Goal: Task Accomplishment & Management: Manage account settings

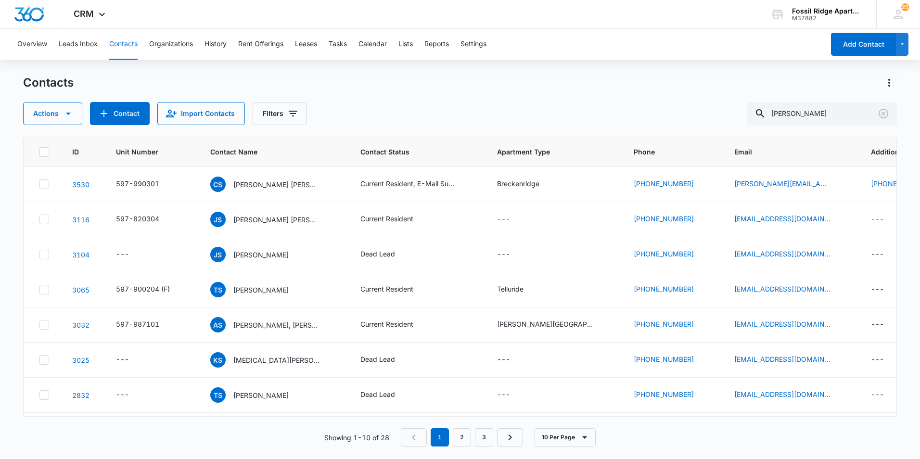
scroll to position [61, 0]
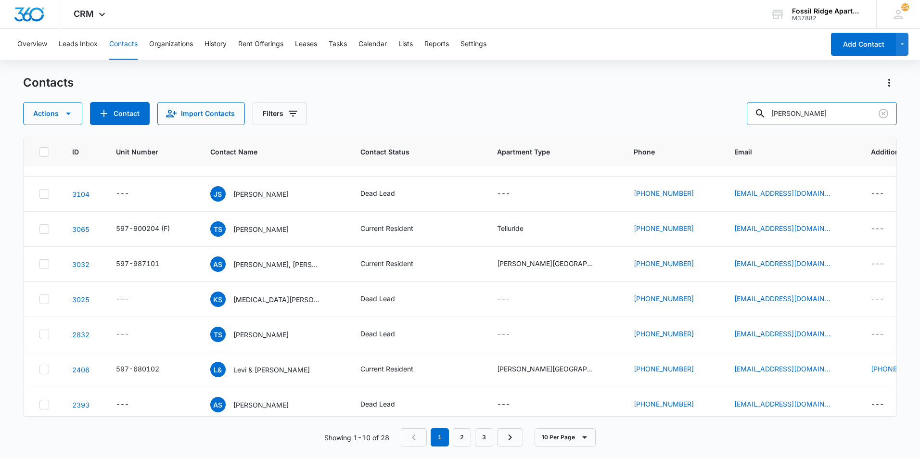
drag, startPoint x: 831, startPoint y: 116, endPoint x: 545, endPoint y: 51, distance: 293.2
click at [633, 77] on div "Contacts Actions Contact Import Contacts Filters [PERSON_NAME]" at bounding box center [460, 100] width 874 height 50
type input "[PERSON_NAME]"
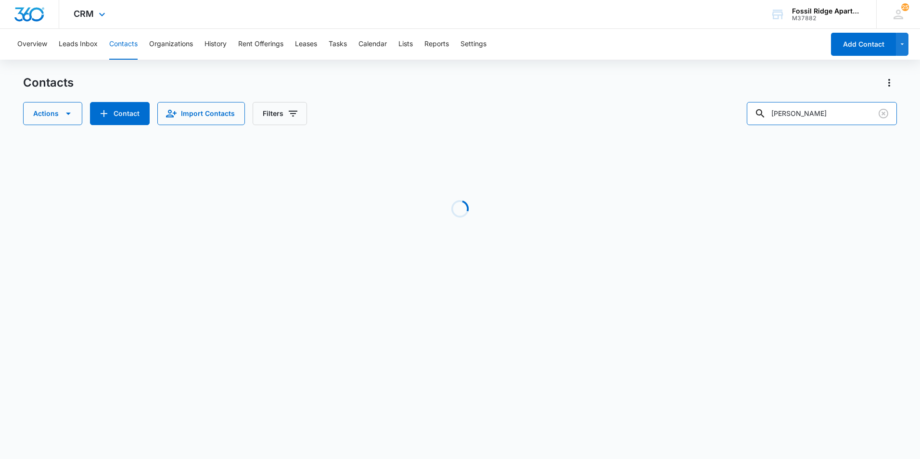
scroll to position [0, 0]
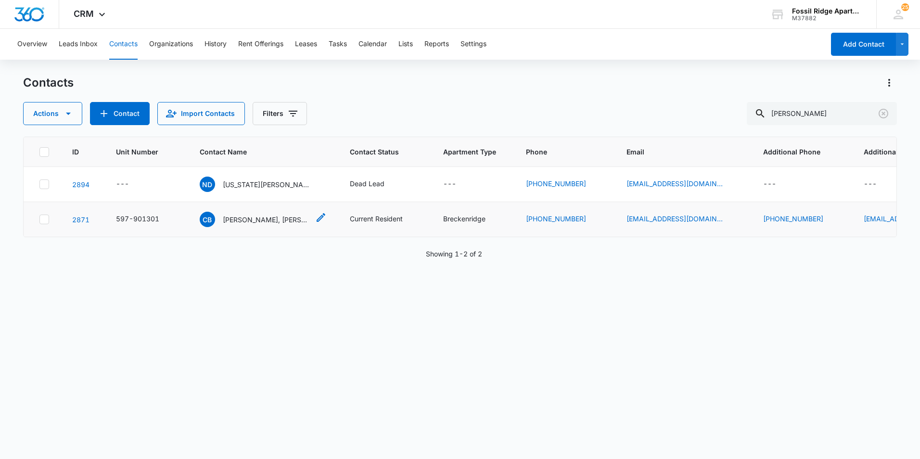
click at [285, 218] on p "[PERSON_NAME], [PERSON_NAME]" at bounding box center [266, 220] width 87 height 10
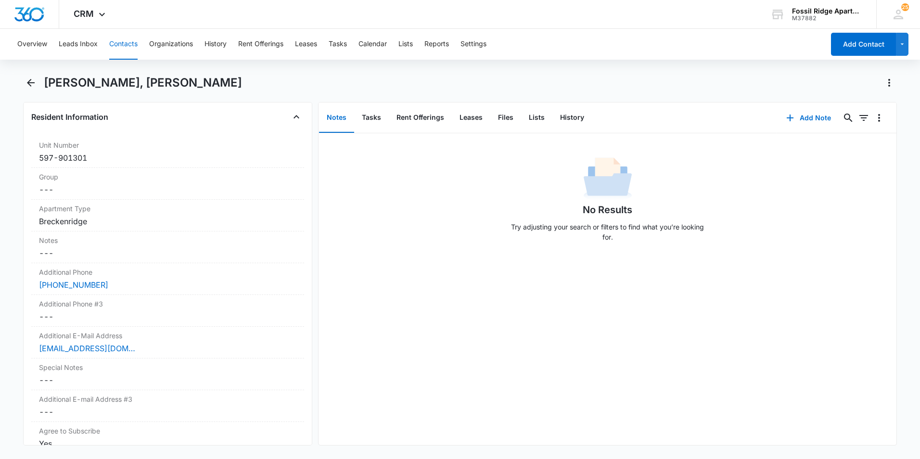
scroll to position [722, 0]
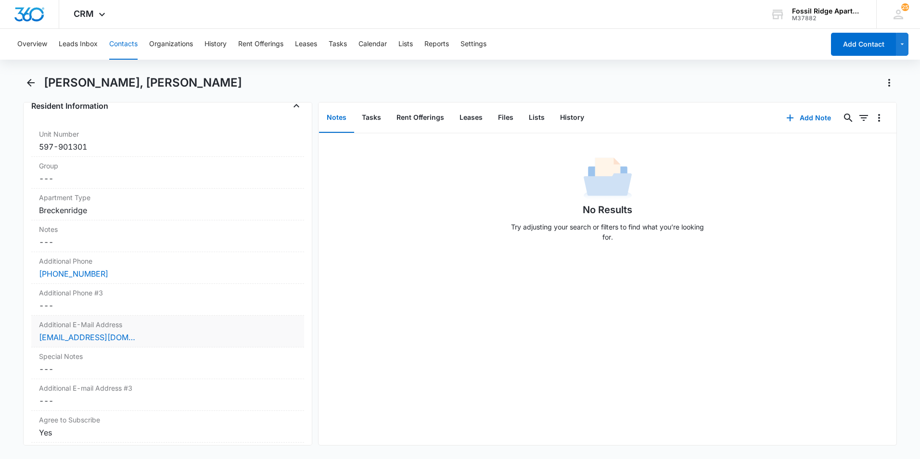
click at [216, 341] on div "[EMAIL_ADDRESS][DOMAIN_NAME]" at bounding box center [167, 338] width 257 height 12
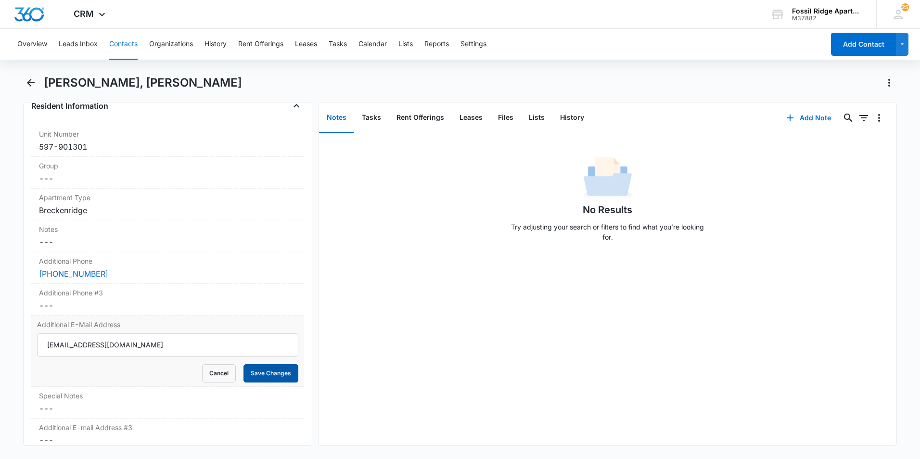
click at [273, 370] on button "Save Changes" at bounding box center [271, 373] width 55 height 18
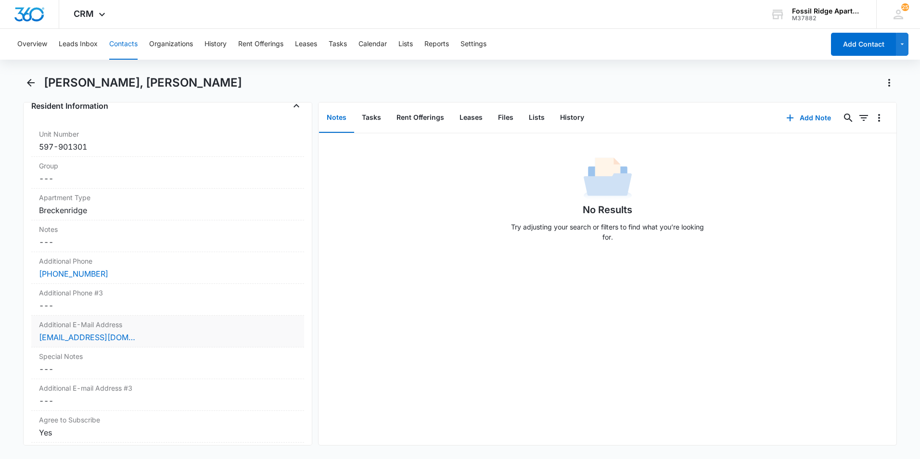
click at [171, 337] on div "[EMAIL_ADDRESS][DOMAIN_NAME]" at bounding box center [167, 338] width 257 height 12
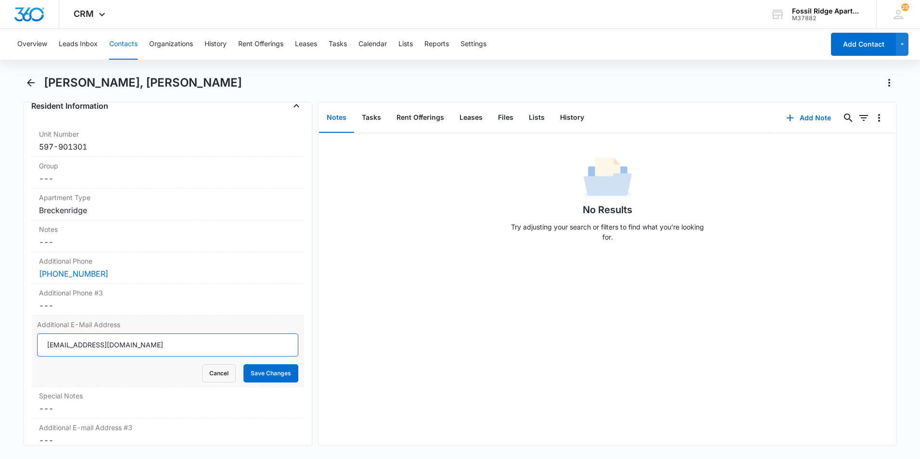
click at [168, 339] on input "[EMAIL_ADDRESS][DOMAIN_NAME]" at bounding box center [167, 345] width 261 height 23
click at [120, 47] on button "Contacts" at bounding box center [123, 44] width 28 height 31
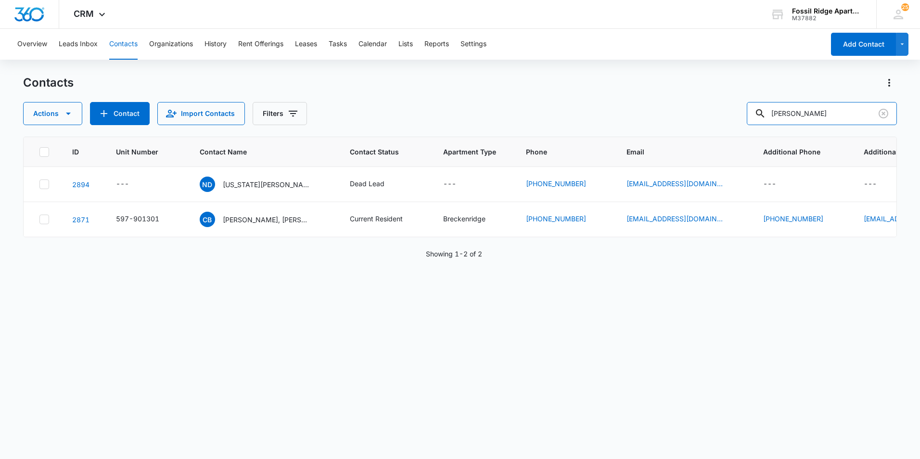
click at [682, 106] on div "Actions Contact Import Contacts Filters [PERSON_NAME]" at bounding box center [460, 113] width 874 height 23
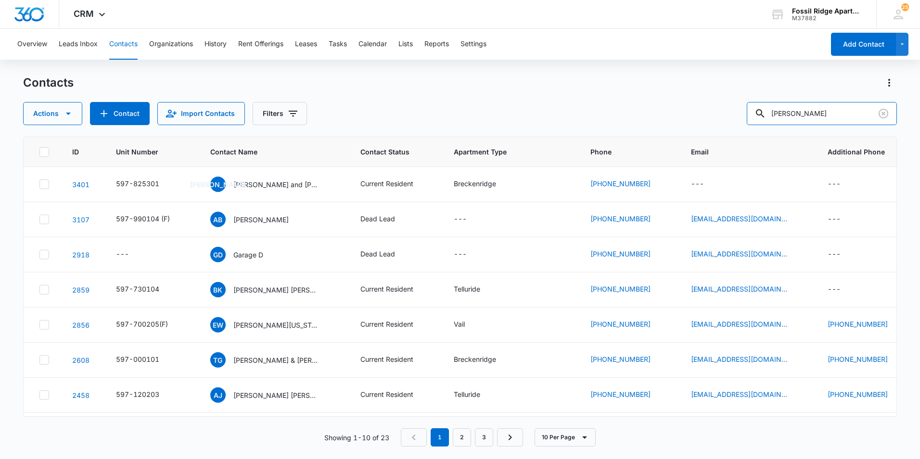
drag, startPoint x: 821, startPoint y: 114, endPoint x: 709, endPoint y: 108, distance: 111.8
click at [709, 108] on div "Actions Contact Import Contacts Filters [PERSON_NAME]" at bounding box center [460, 113] width 874 height 23
type input "[PERSON_NAME]"
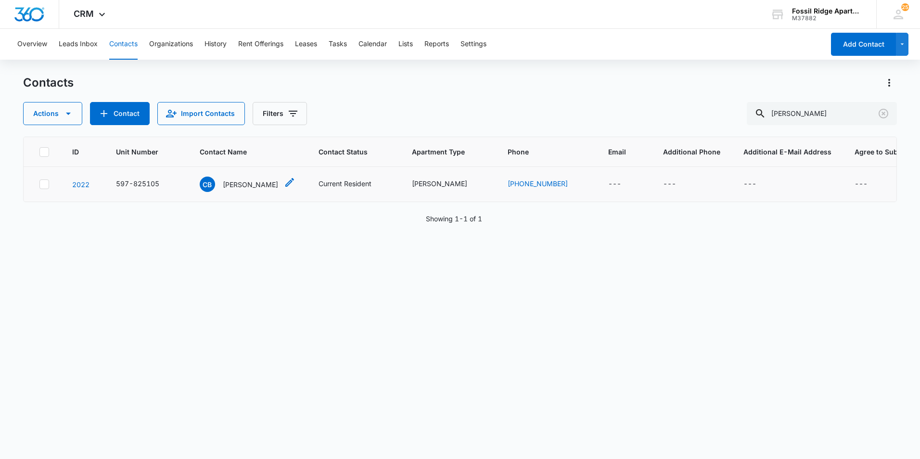
click at [274, 189] on p "[PERSON_NAME]" at bounding box center [250, 185] width 55 height 10
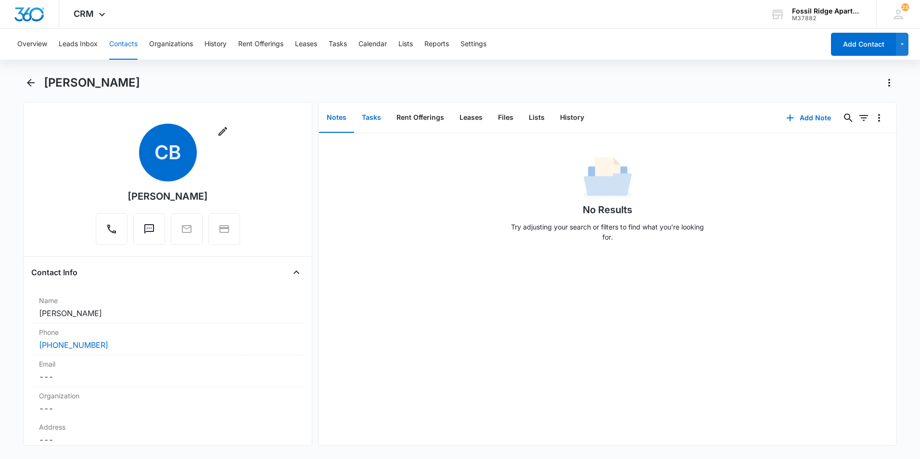
click at [373, 120] on button "Tasks" at bounding box center [371, 118] width 35 height 30
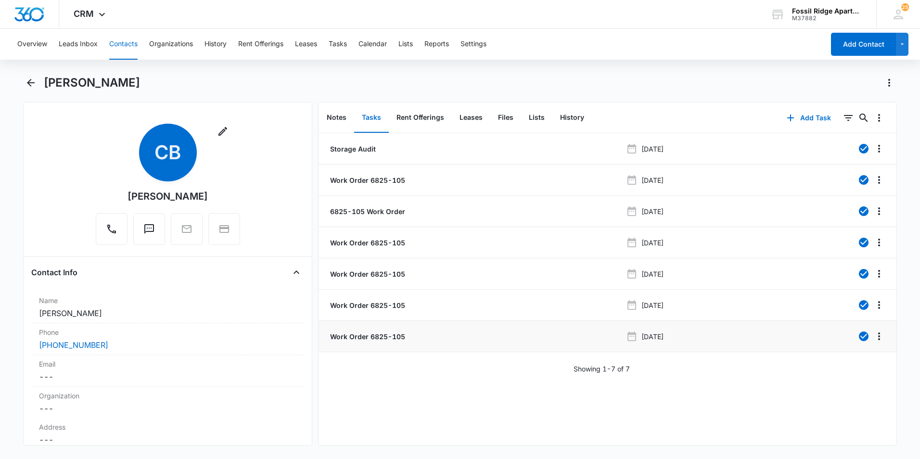
click at [386, 334] on p "Work Order 6825-105" at bounding box center [366, 337] width 77 height 10
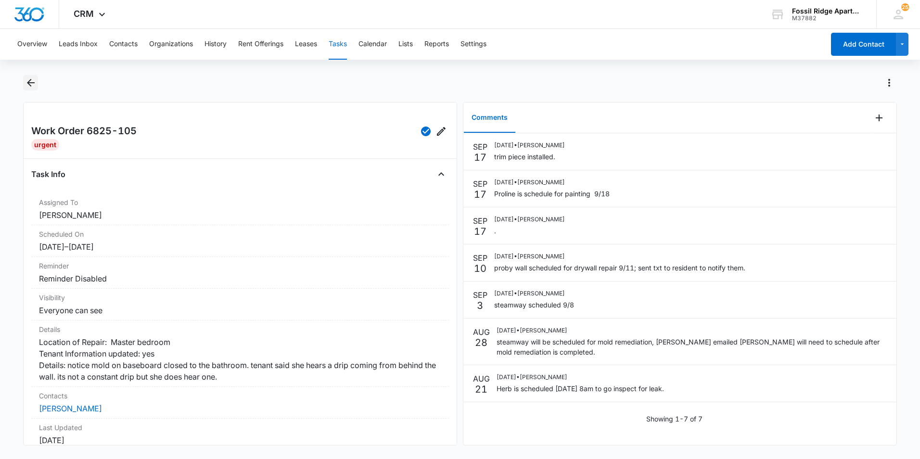
click at [26, 90] on button "Back" at bounding box center [30, 82] width 15 height 15
